Goal: Information Seeking & Learning: Learn about a topic

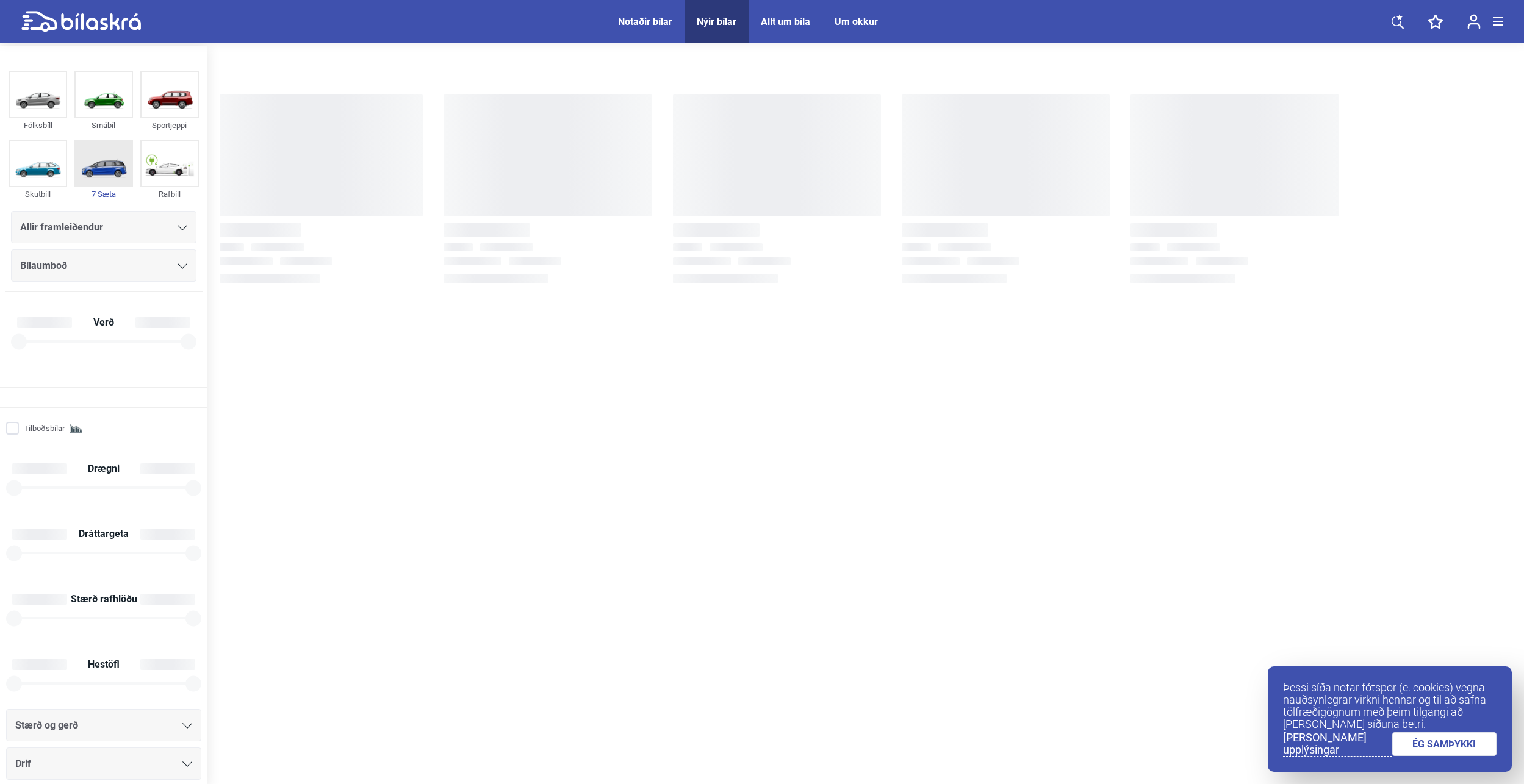
click at [105, 175] on img at bounding box center [103, 164] width 56 height 45
click at [106, 169] on img at bounding box center [103, 164] width 56 height 45
click at [172, 264] on div "Bílaumboð" at bounding box center [104, 265] width 167 height 17
click at [178, 265] on icon at bounding box center [183, 267] width 10 height 6
click at [84, 25] on icon at bounding box center [81, 22] width 120 height 22
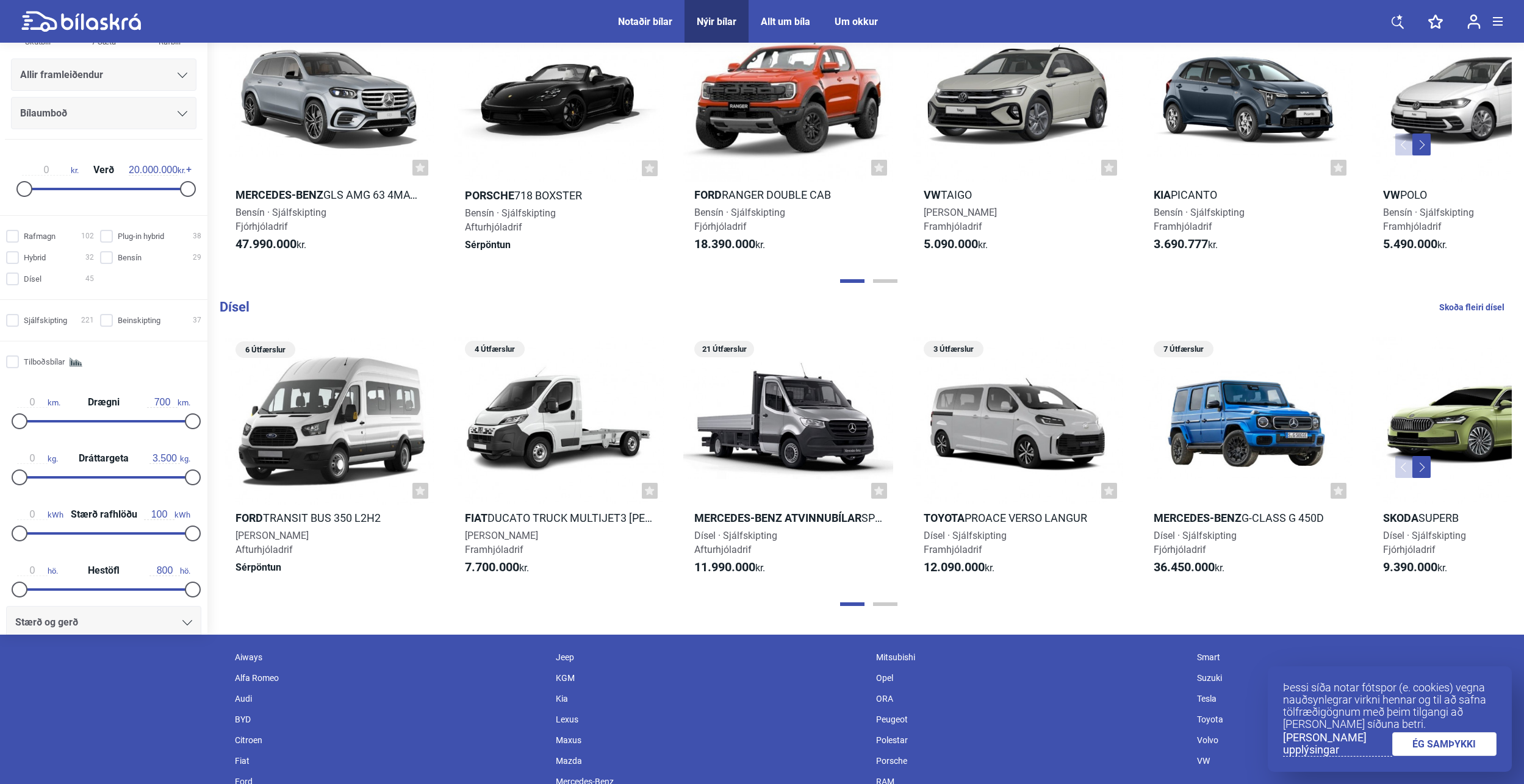
scroll to position [1520, 0]
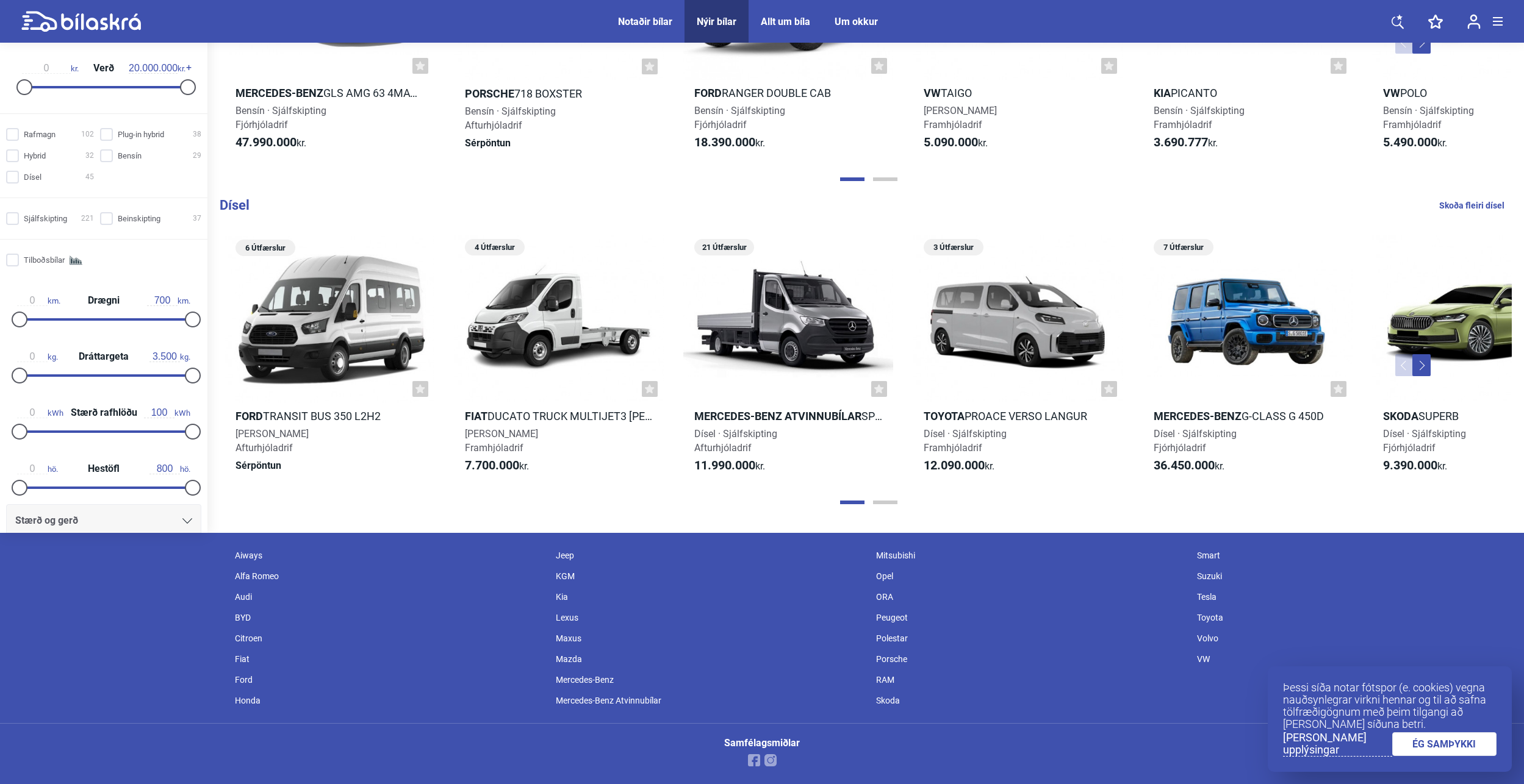
click at [1419, 362] on button "Next" at bounding box center [1421, 365] width 19 height 22
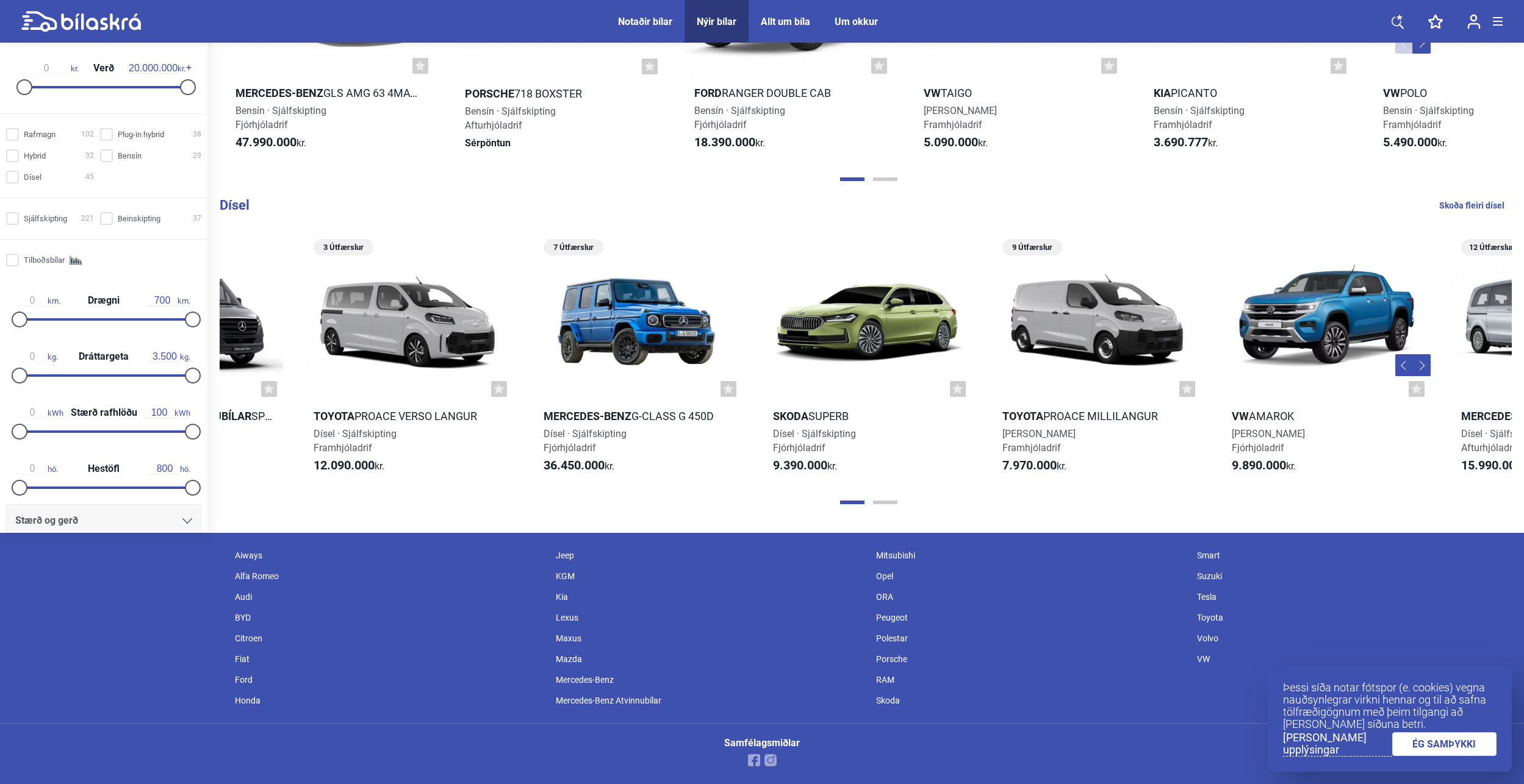
scroll to position [0, 986]
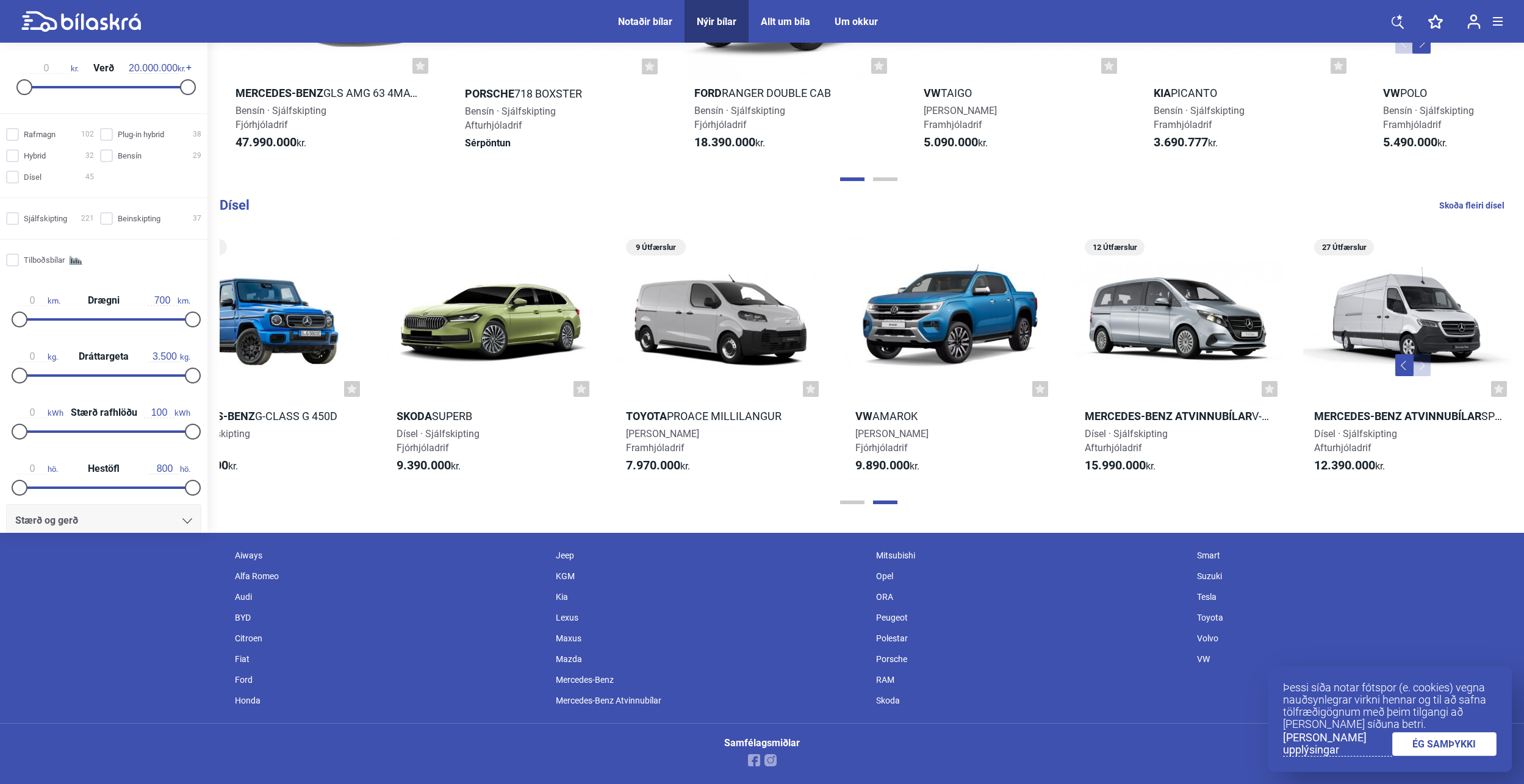
click at [1404, 367] on button "Previous" at bounding box center [1404, 365] width 19 height 22
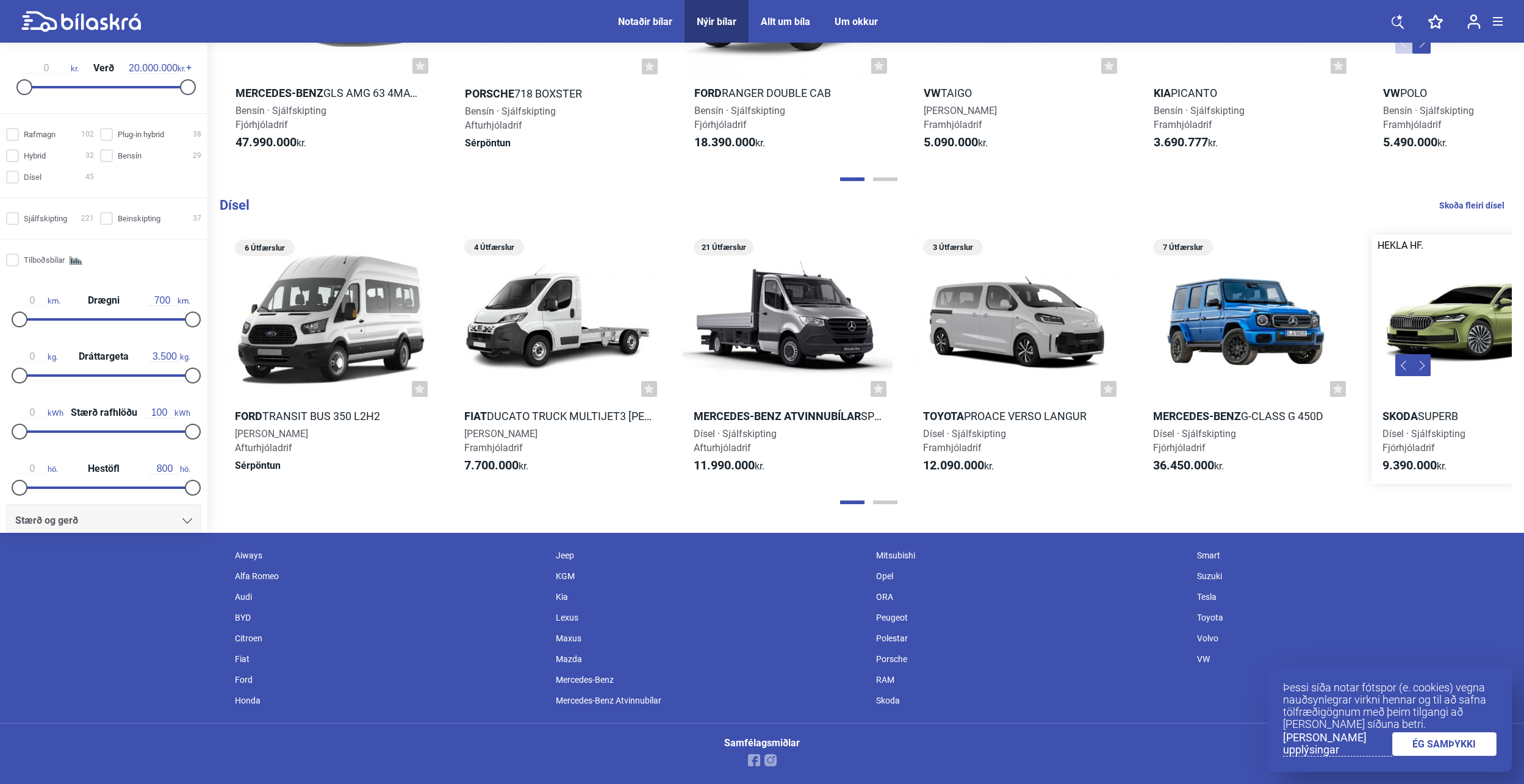
scroll to position [0, 0]
click at [1422, 367] on button "Next" at bounding box center [1421, 365] width 19 height 22
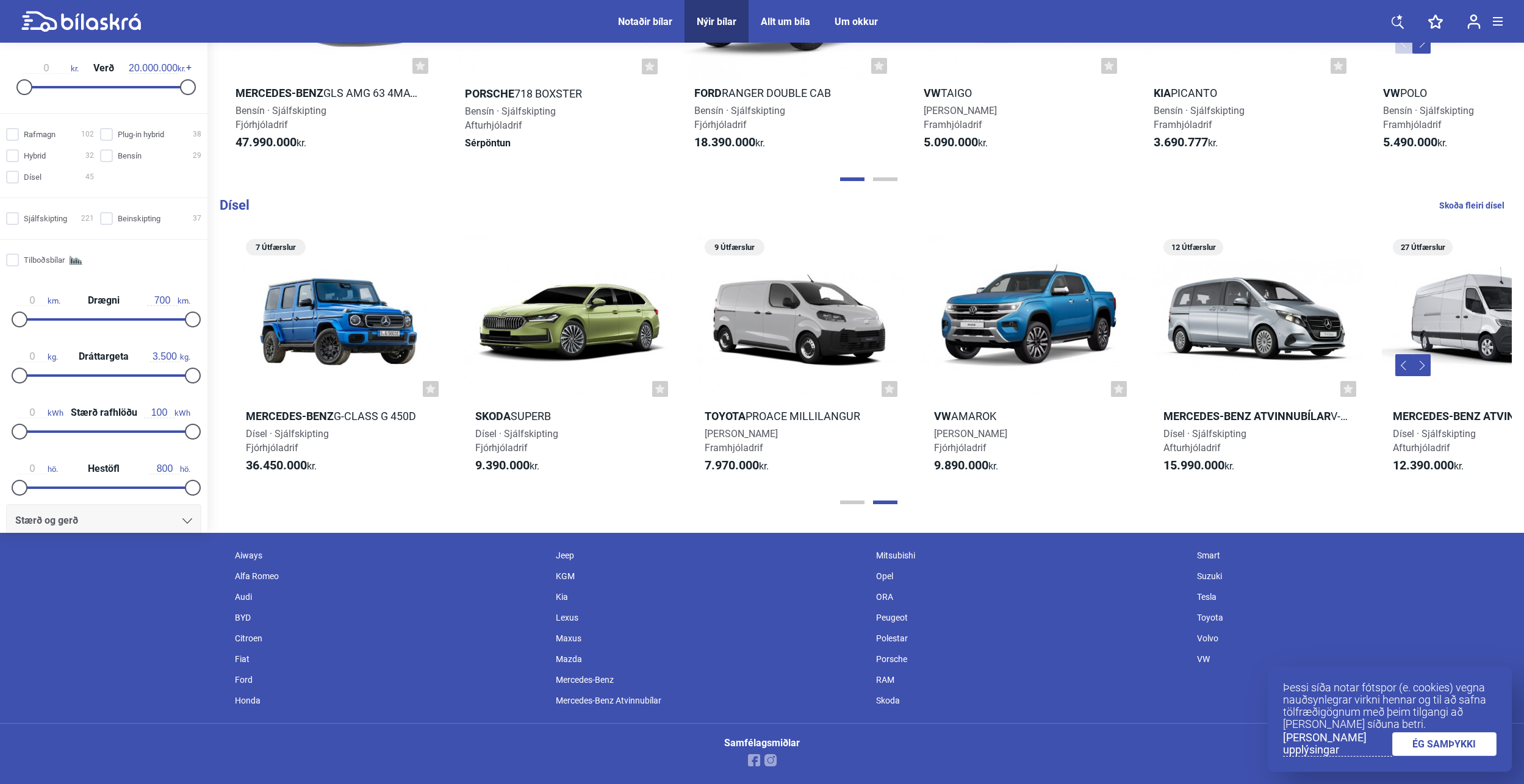
scroll to position [0, 986]
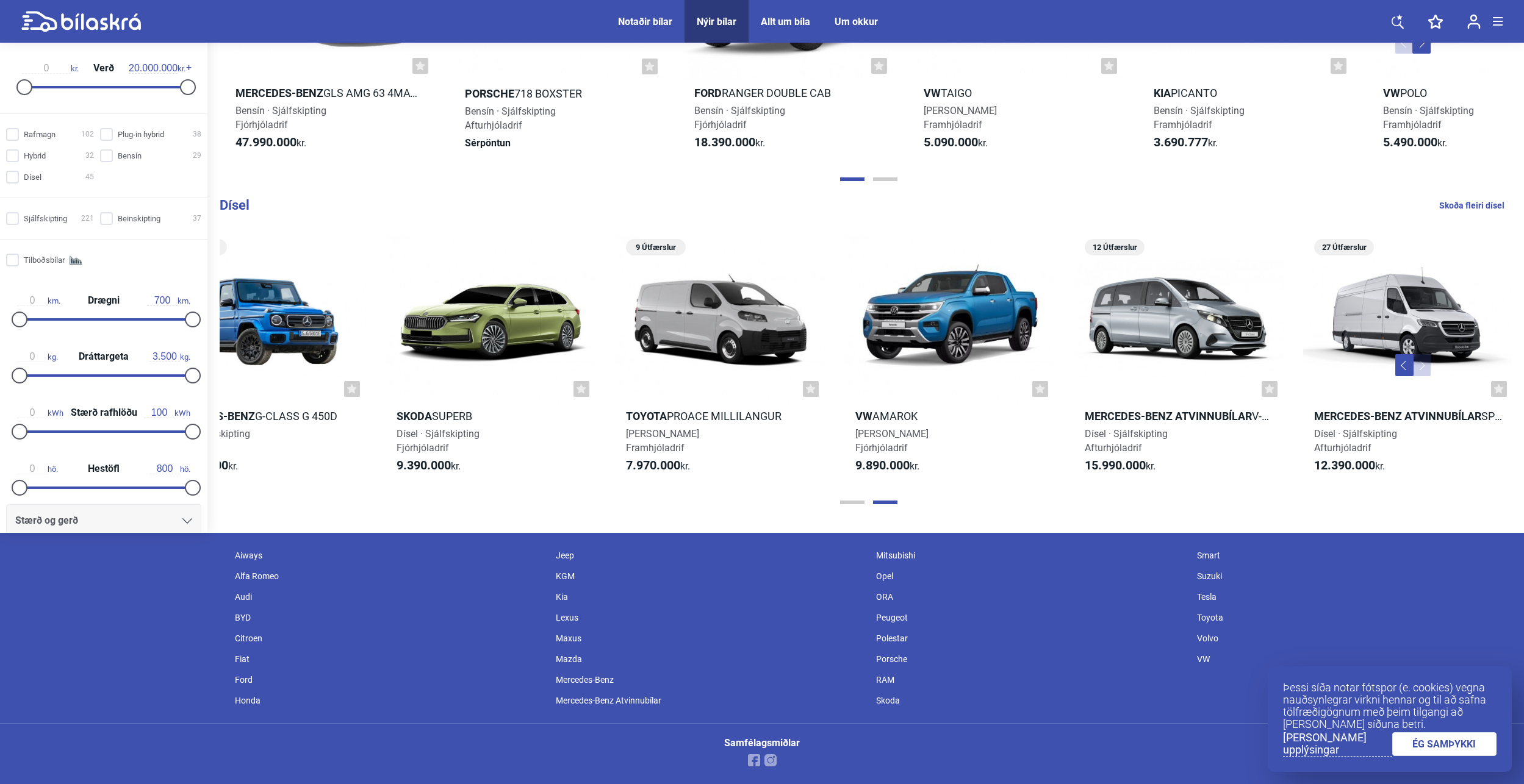
click at [1422, 367] on button "Next" at bounding box center [1421, 365] width 19 height 22
click at [846, 501] on button "Page 1" at bounding box center [852, 502] width 25 height 4
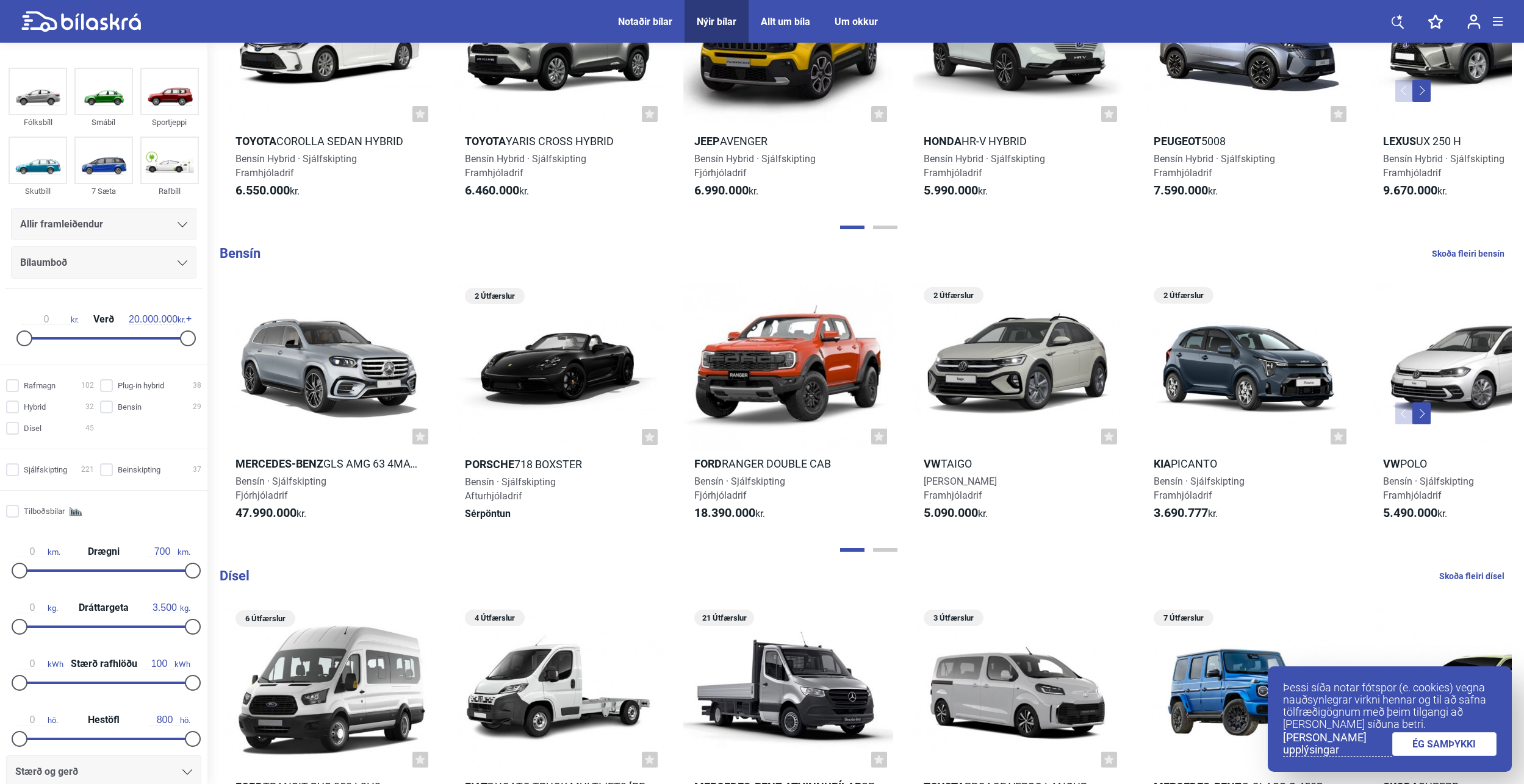
scroll to position [1093, 0]
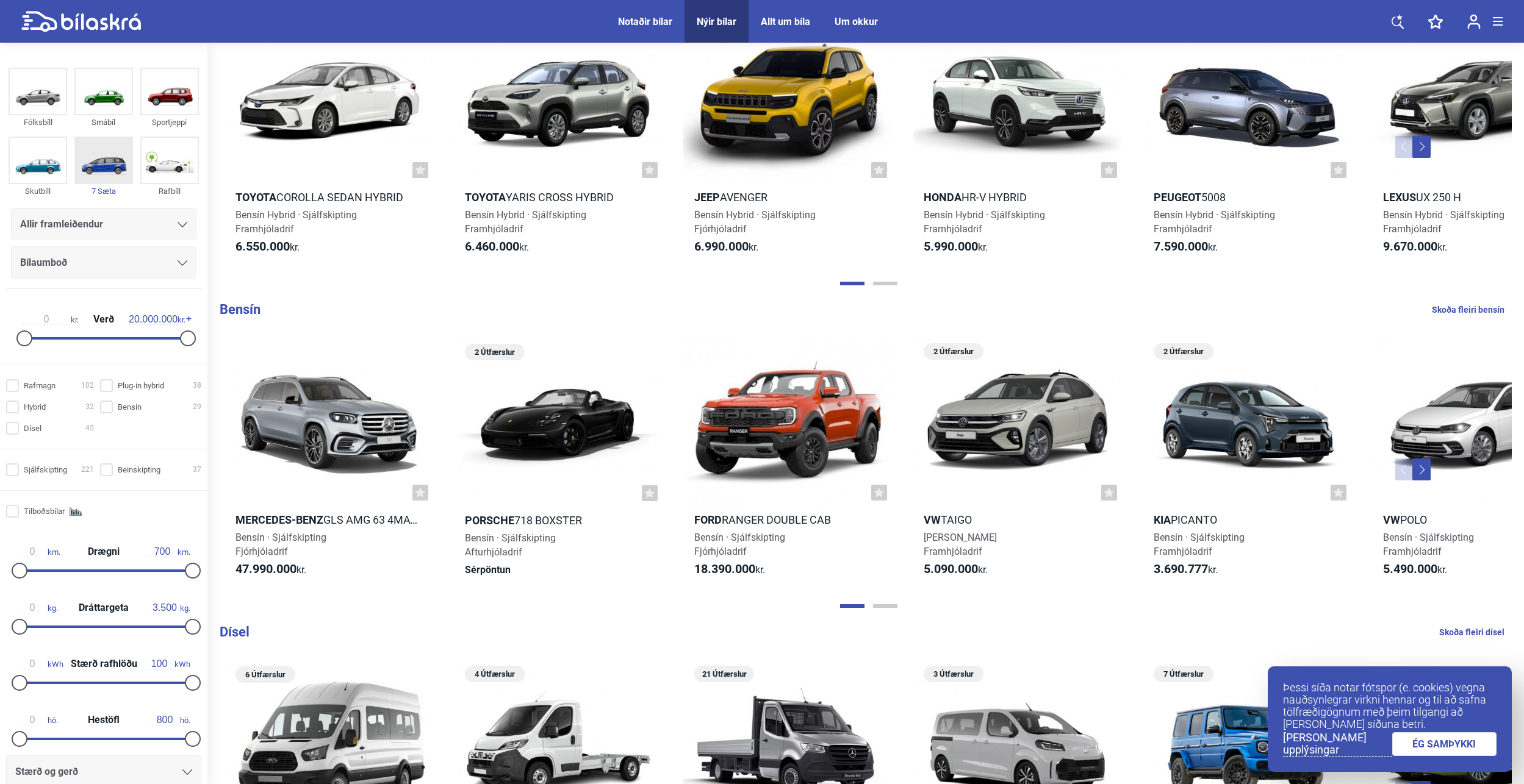
click at [96, 170] on img at bounding box center [103, 160] width 56 height 45
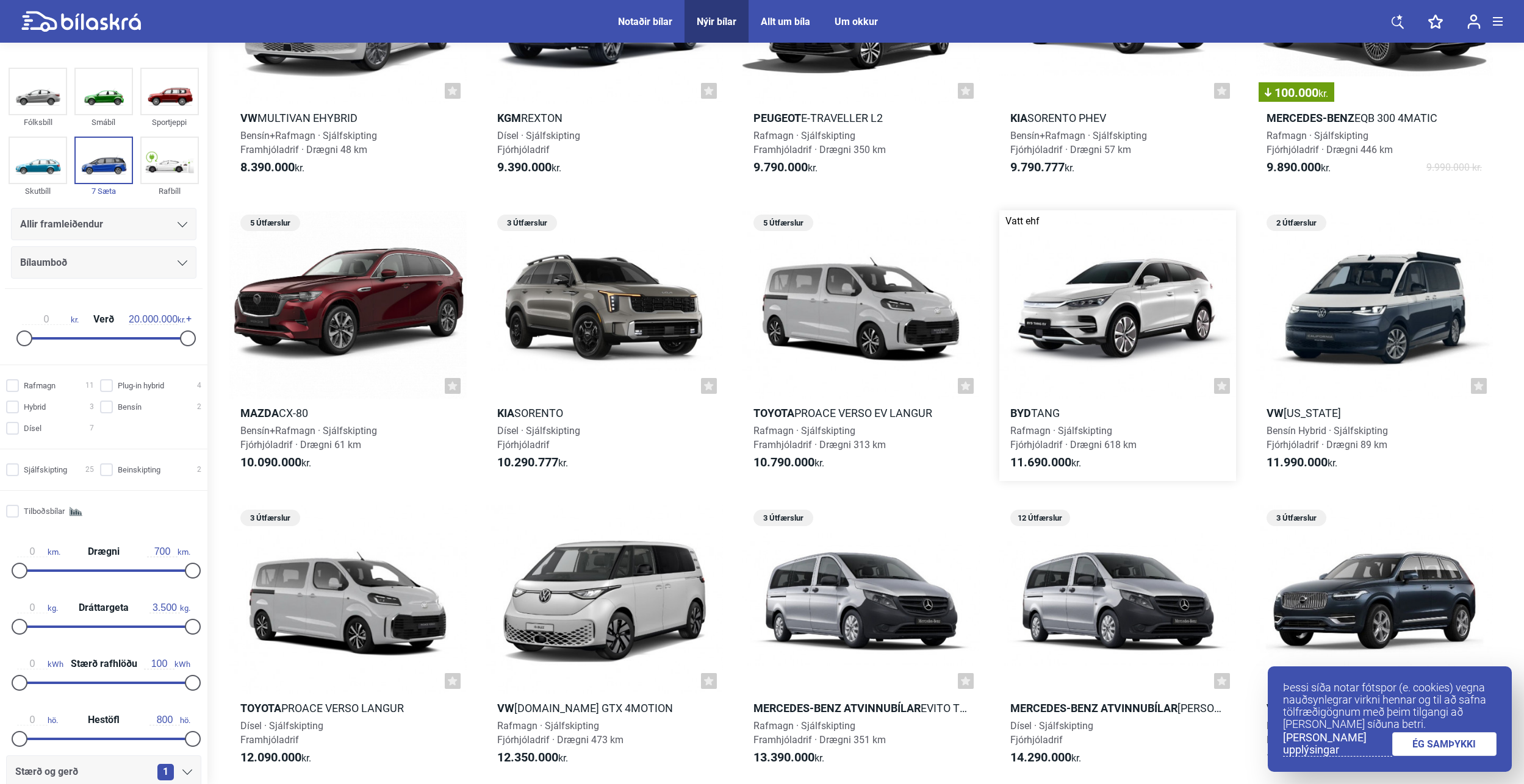
scroll to position [488, 0]
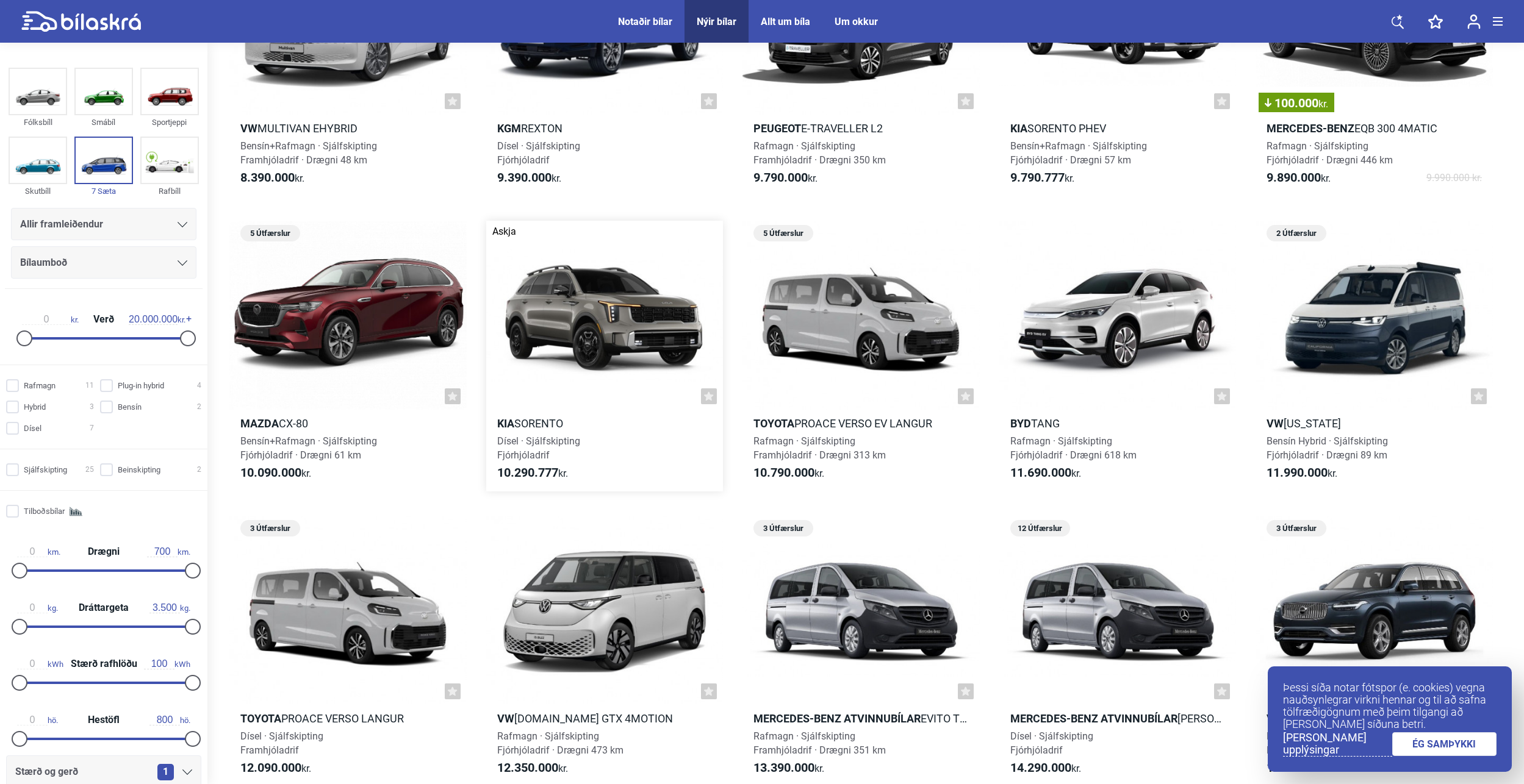
click at [598, 325] on div at bounding box center [604, 315] width 237 height 189
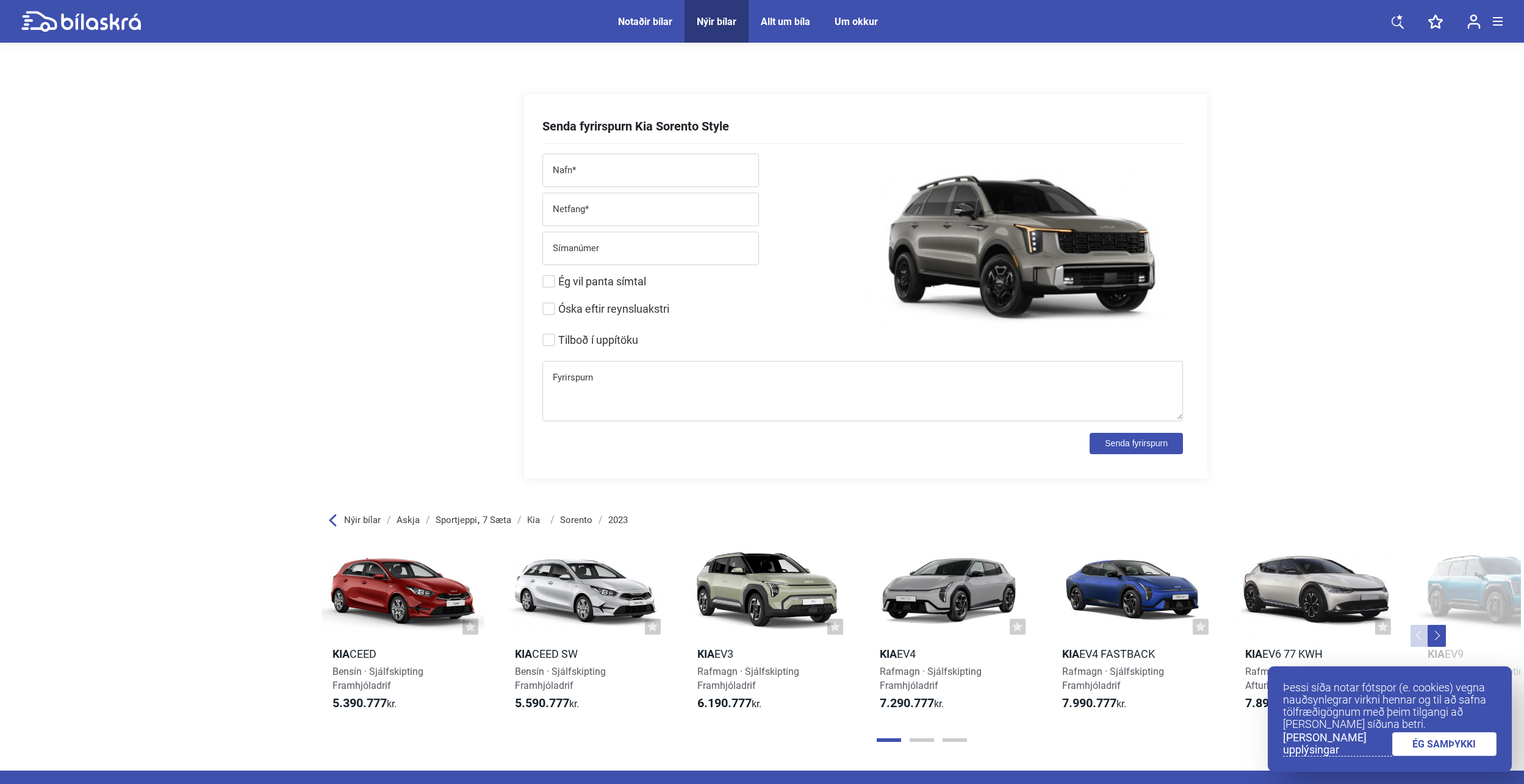
scroll to position [1952, 0]
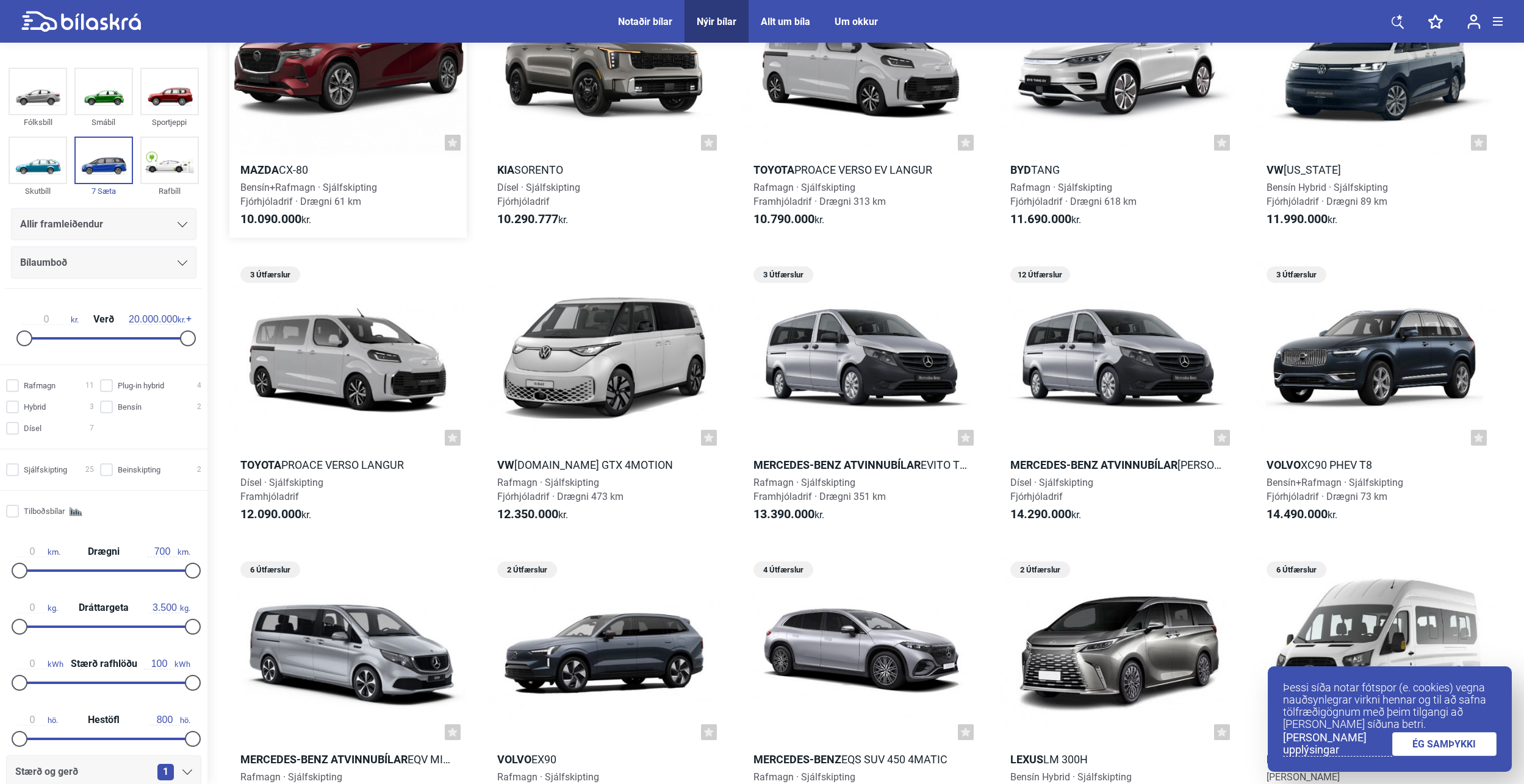
scroll to position [671, 0]
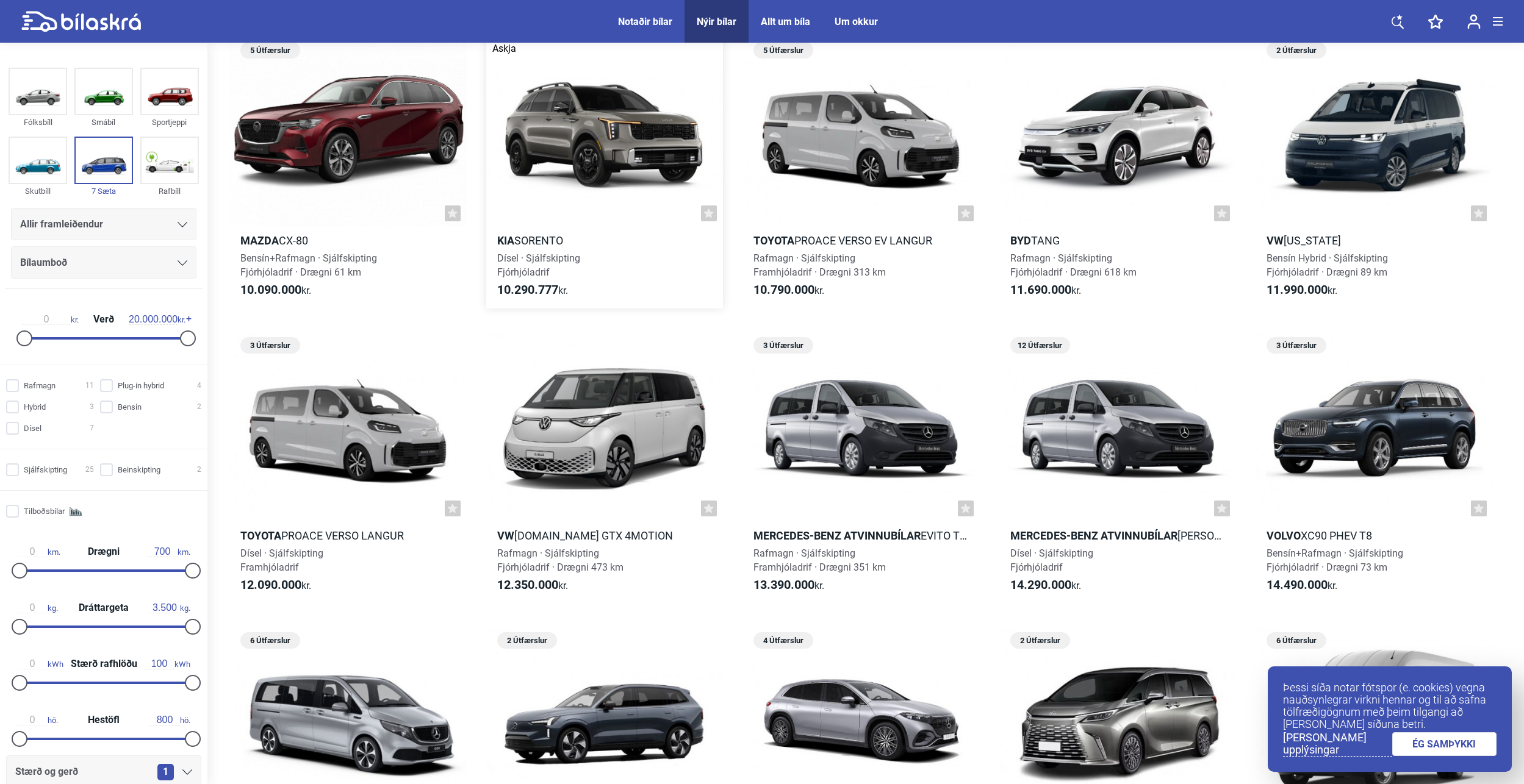
click at [610, 151] on div at bounding box center [604, 132] width 237 height 189
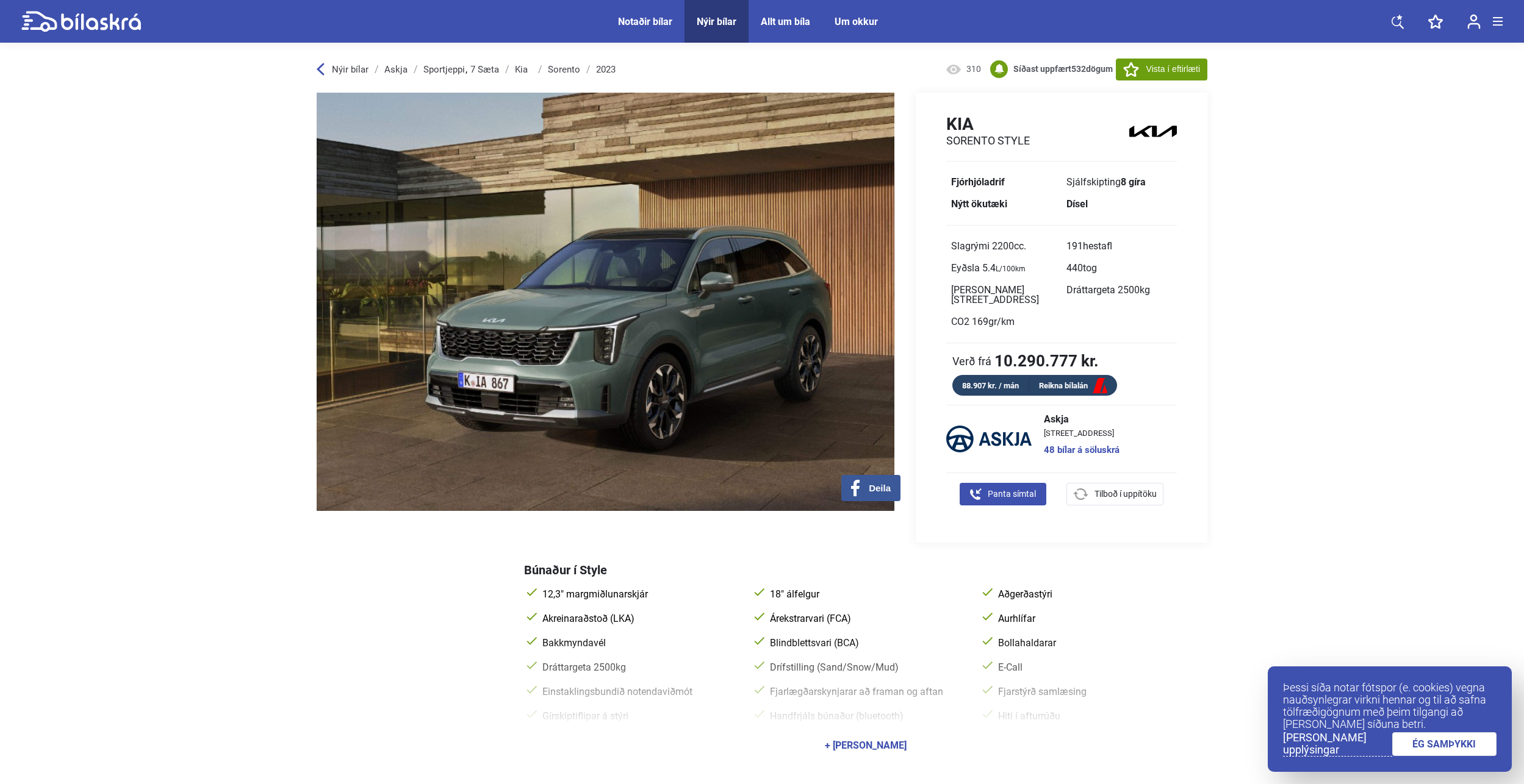
click at [767, 288] on img at bounding box center [605, 301] width 578 height 418
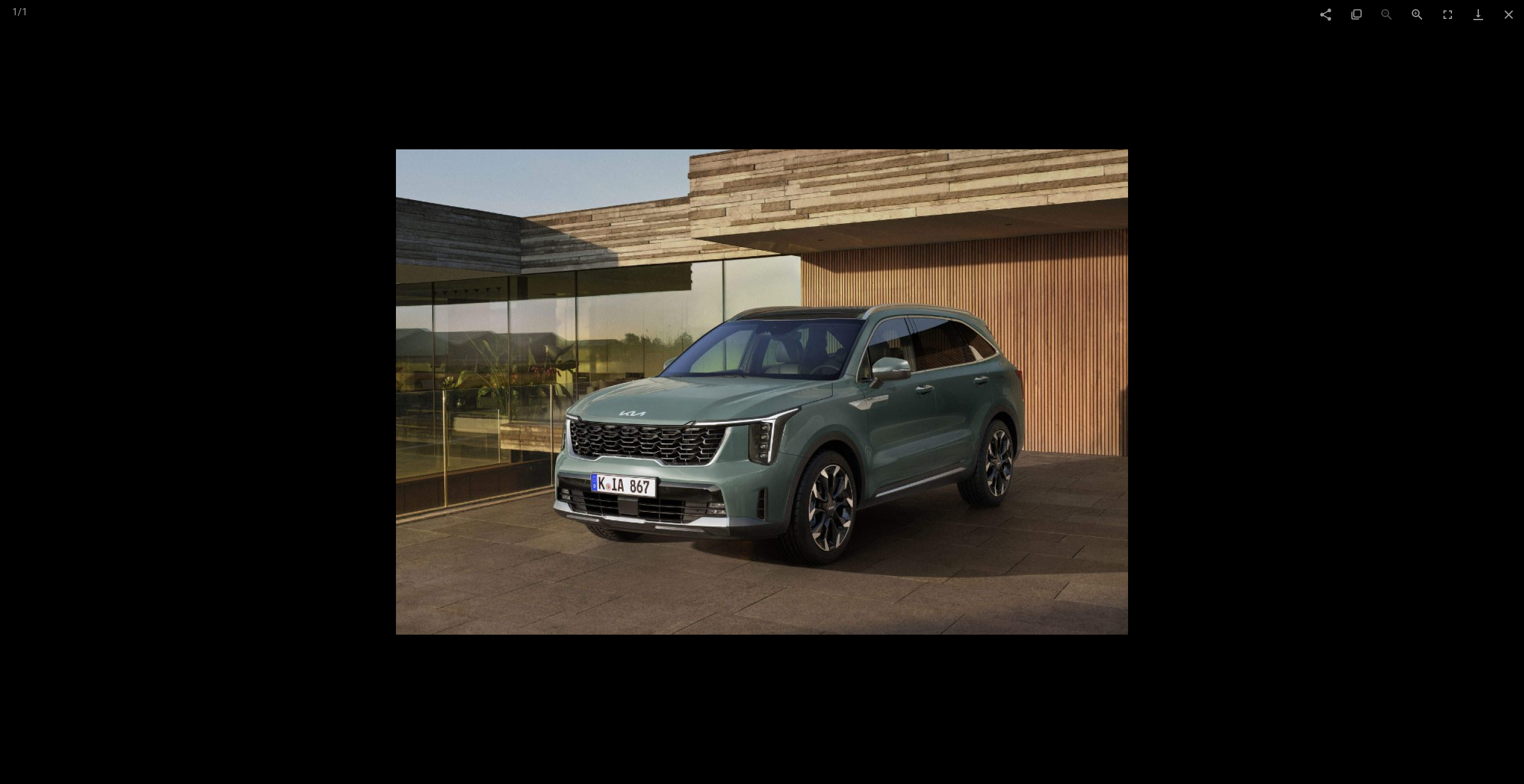
click at [826, 303] on img at bounding box center [762, 392] width 732 height 486
